Goal: Find specific page/section: Find specific page/section

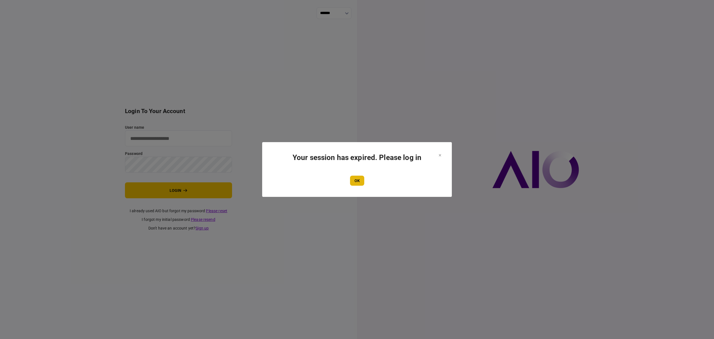
type input "*******"
drag, startPoint x: 352, startPoint y: 182, endPoint x: 302, endPoint y: 180, distance: 49.7
click at [353, 182] on button "OK" at bounding box center [357, 180] width 14 height 10
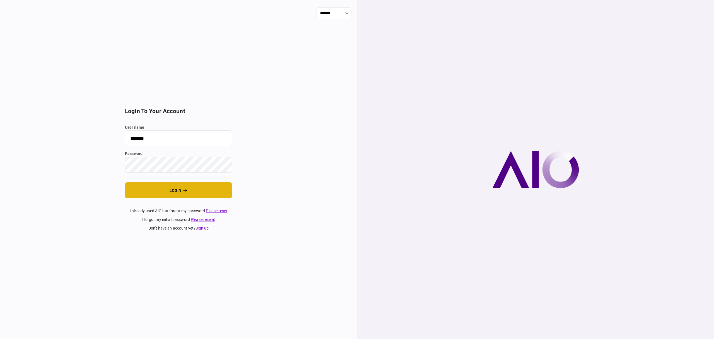
click at [178, 186] on button "login" at bounding box center [178, 190] width 107 height 16
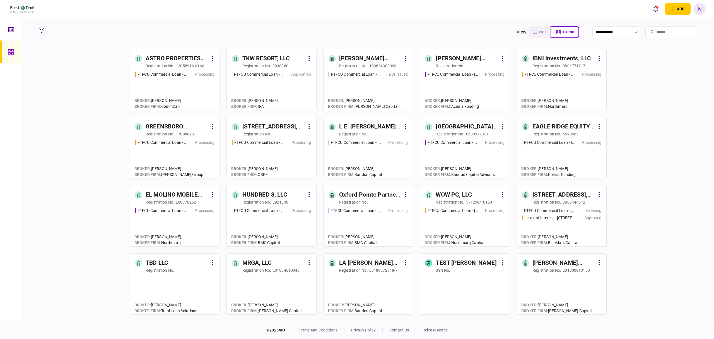
drag, startPoint x: 278, startPoint y: 64, endPoint x: 7, endPoint y: 193, distance: 300.8
click at [279, 63] on div "3938860" at bounding box center [280, 66] width 16 height 6
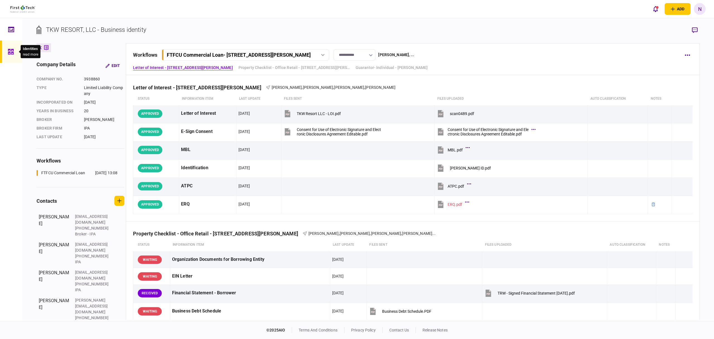
drag, startPoint x: 15, startPoint y: 55, endPoint x: 3, endPoint y: 58, distance: 12.2
click at [15, 55] on div at bounding box center [12, 51] width 9 height 22
